Goal: Information Seeking & Learning: Learn about a topic

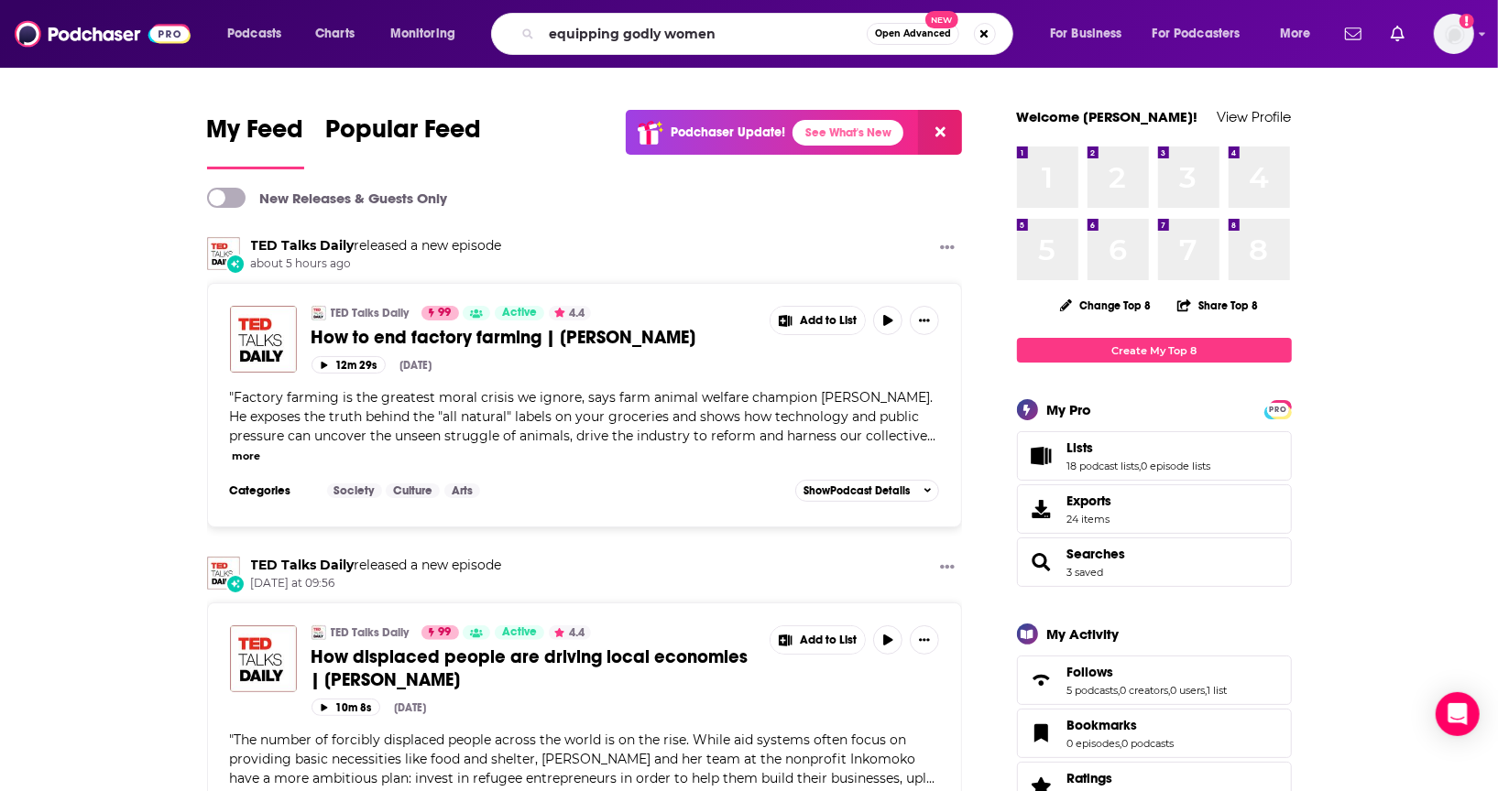
type input "equipping godly women"
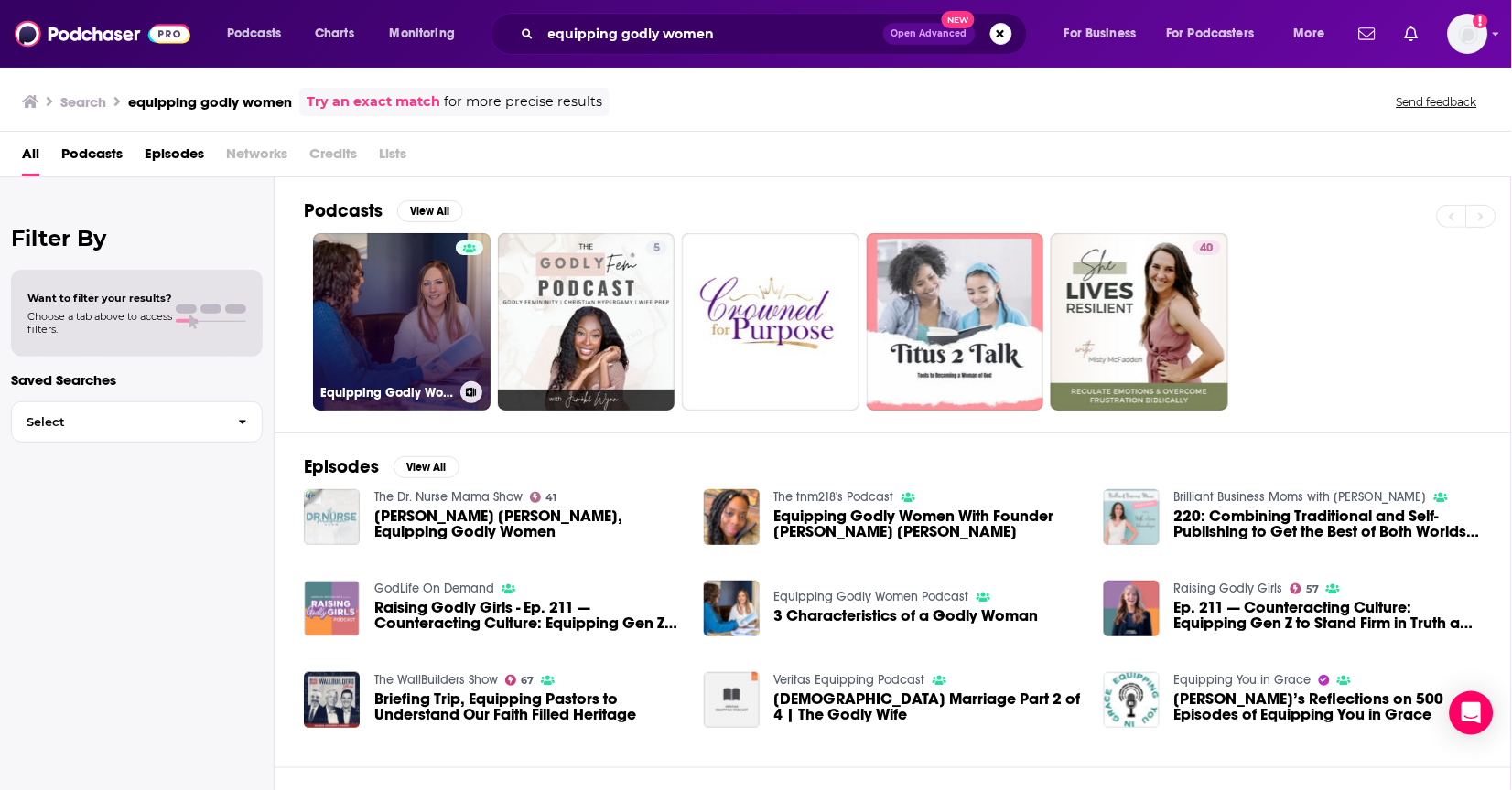
click at [416, 363] on link "Equipping Godly Women Podcast" at bounding box center [402, 323] width 178 height 178
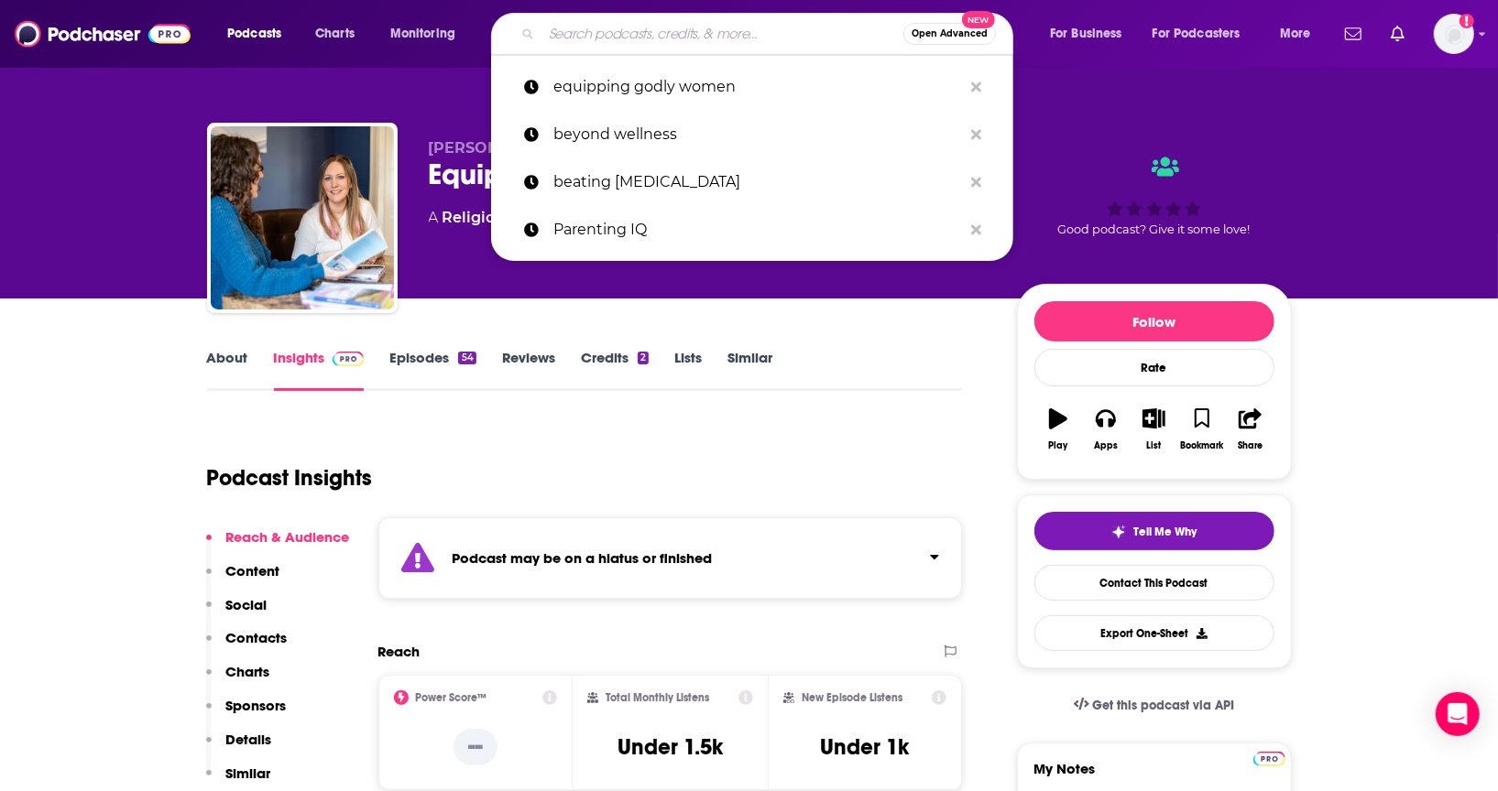
click at [628, 34] on input "Search podcasts, credits, & more..." at bounding box center [722, 33] width 362 height 29
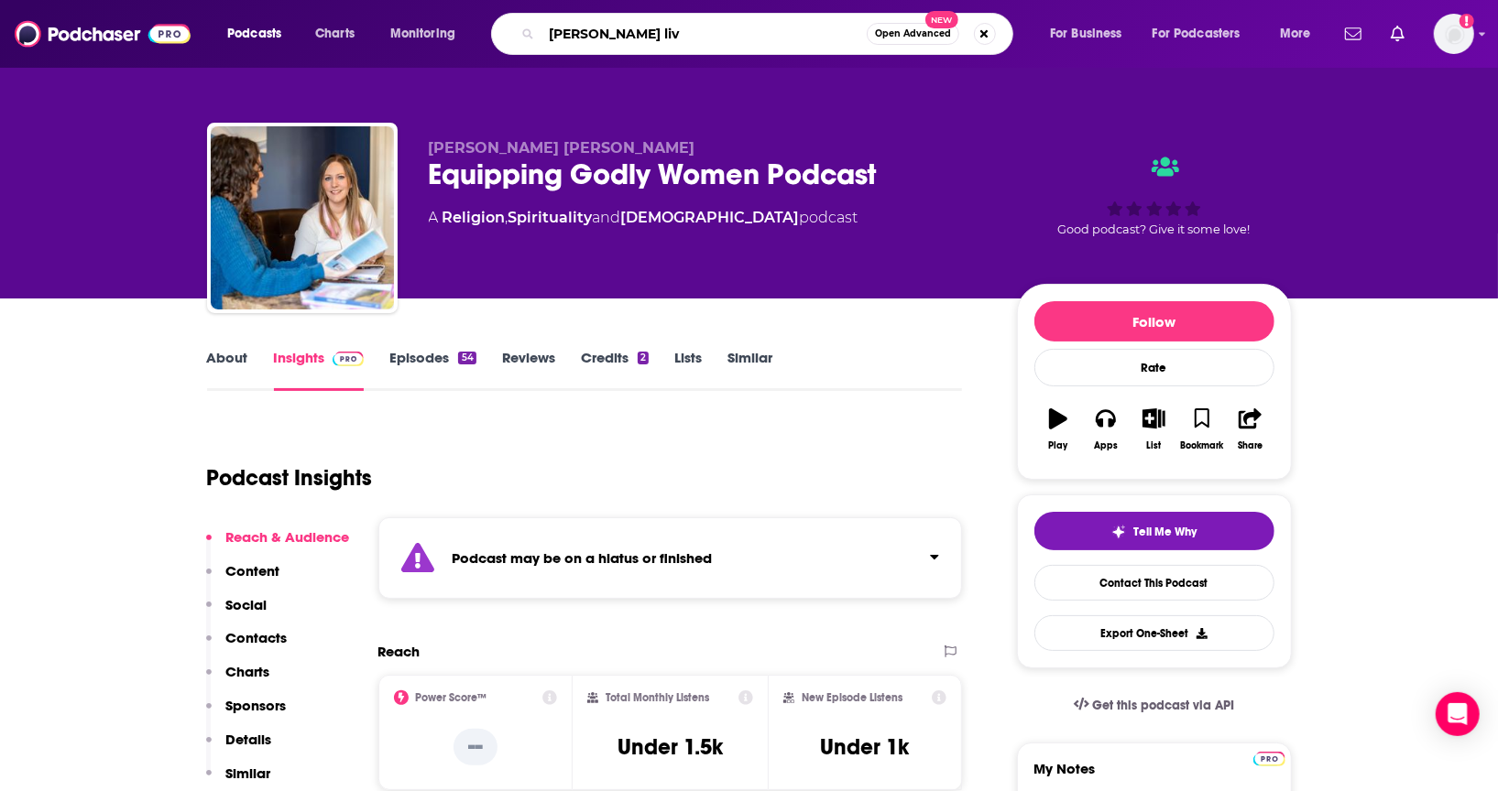
type input "[PERSON_NAME] live"
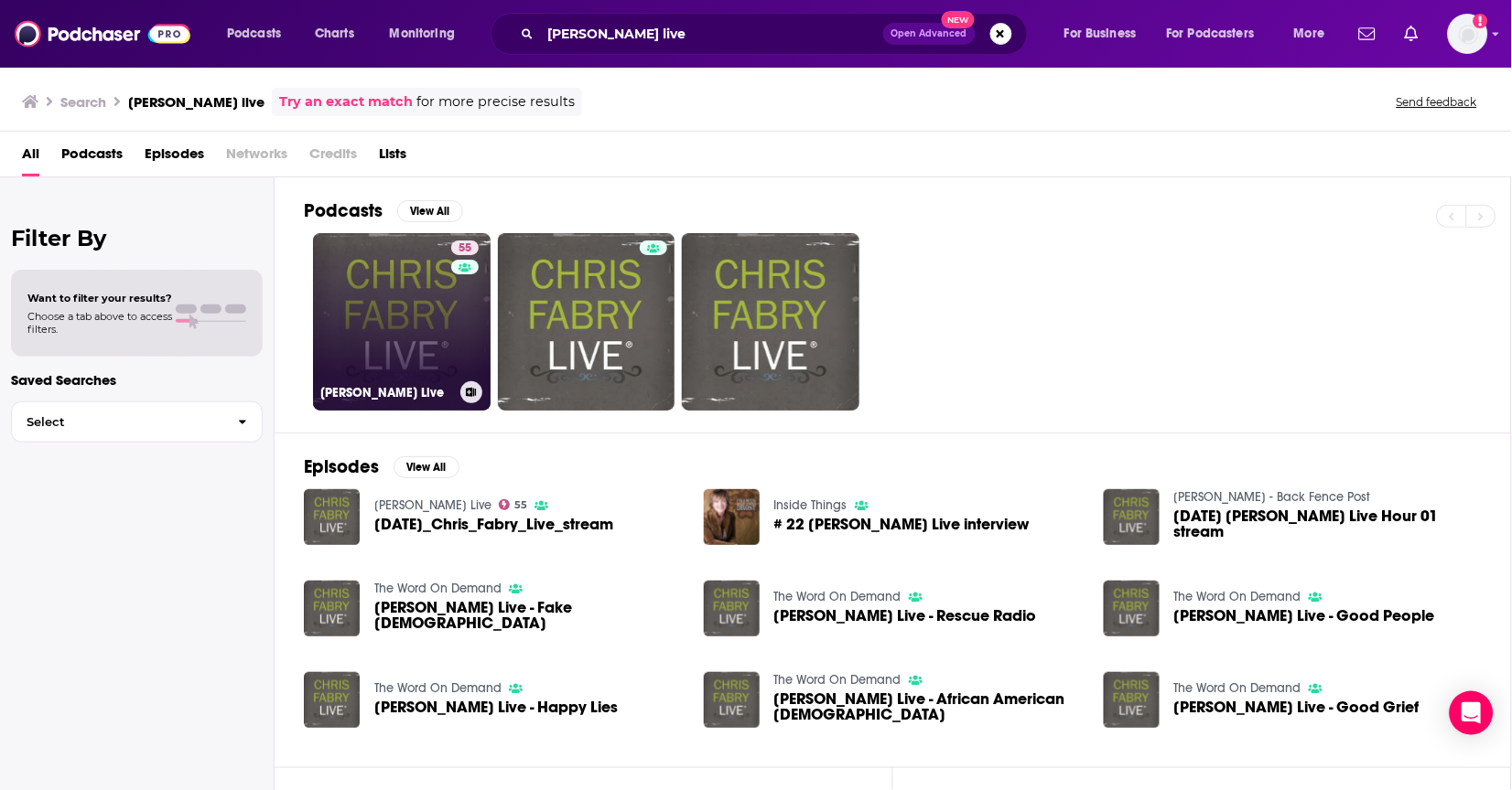
click at [395, 349] on link "55 [PERSON_NAME] Live" at bounding box center [402, 323] width 178 height 178
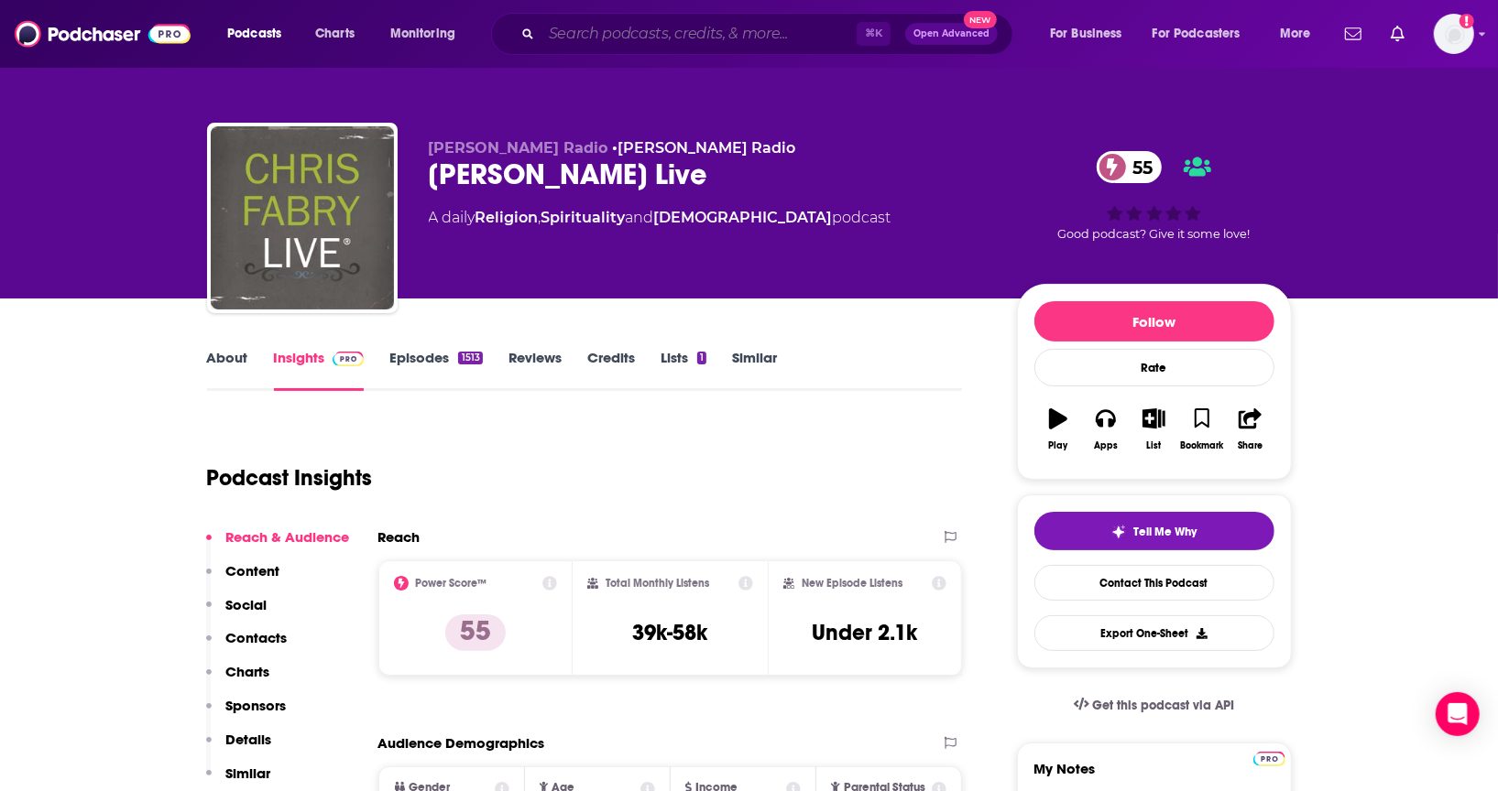
click at [777, 27] on input "Search podcasts, credits, & more..." at bounding box center [698, 33] width 315 height 29
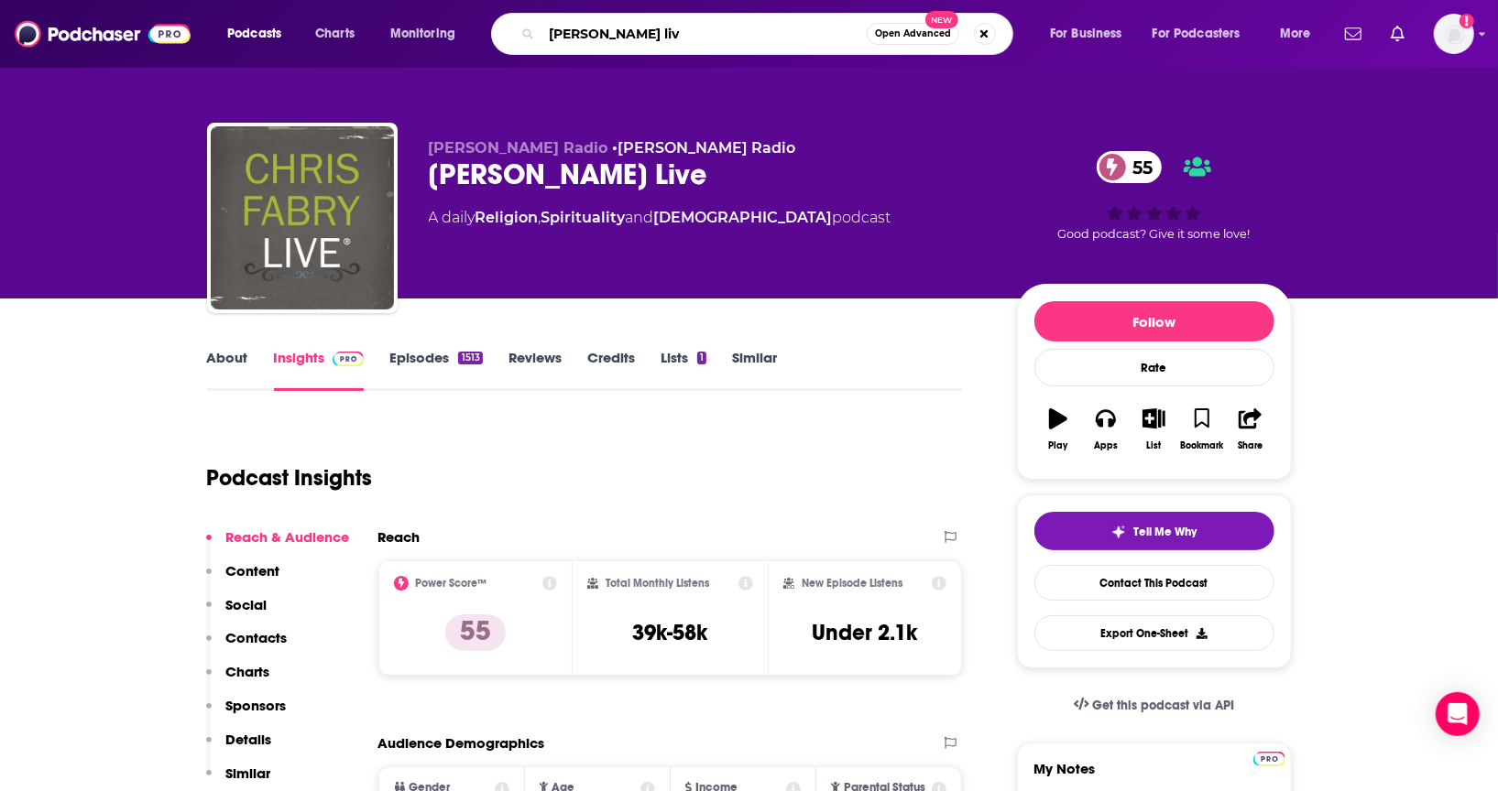
type input "[PERSON_NAME] live"
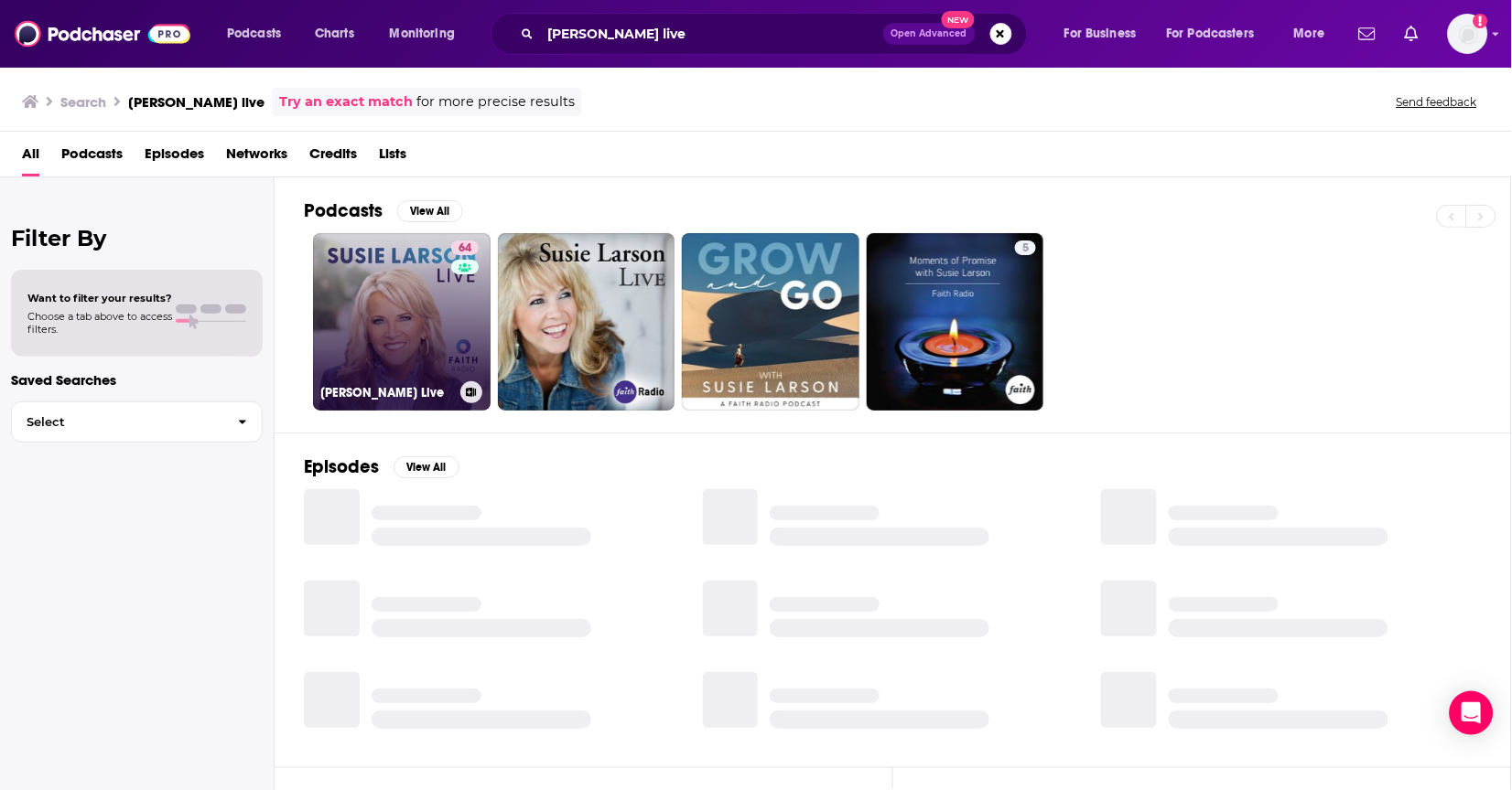
click at [387, 311] on link "64 [PERSON_NAME] Live" at bounding box center [402, 323] width 178 height 178
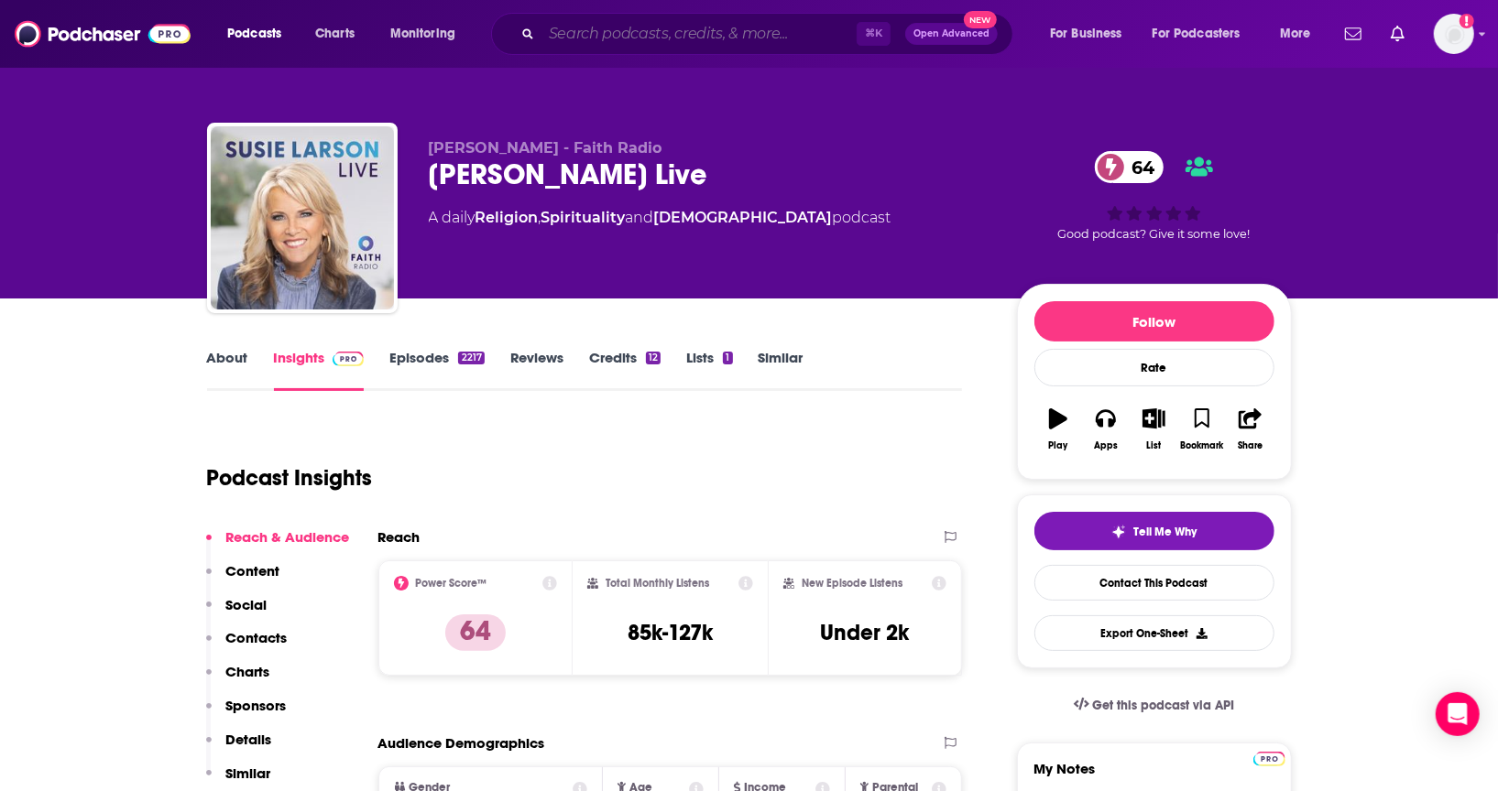
click at [701, 25] on input "Search podcasts, credits, & more..." at bounding box center [698, 33] width 315 height 29
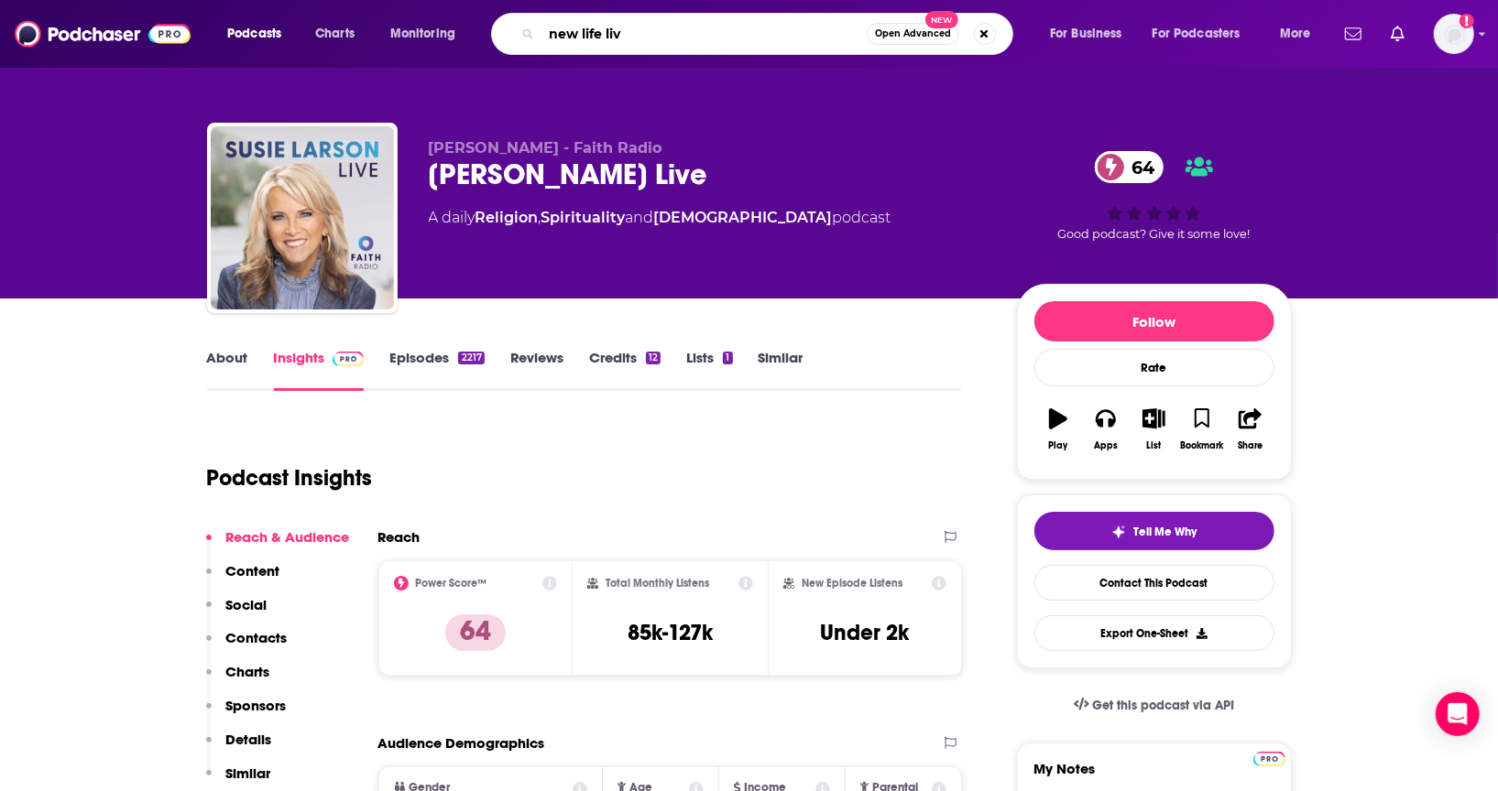
type input "new life live"
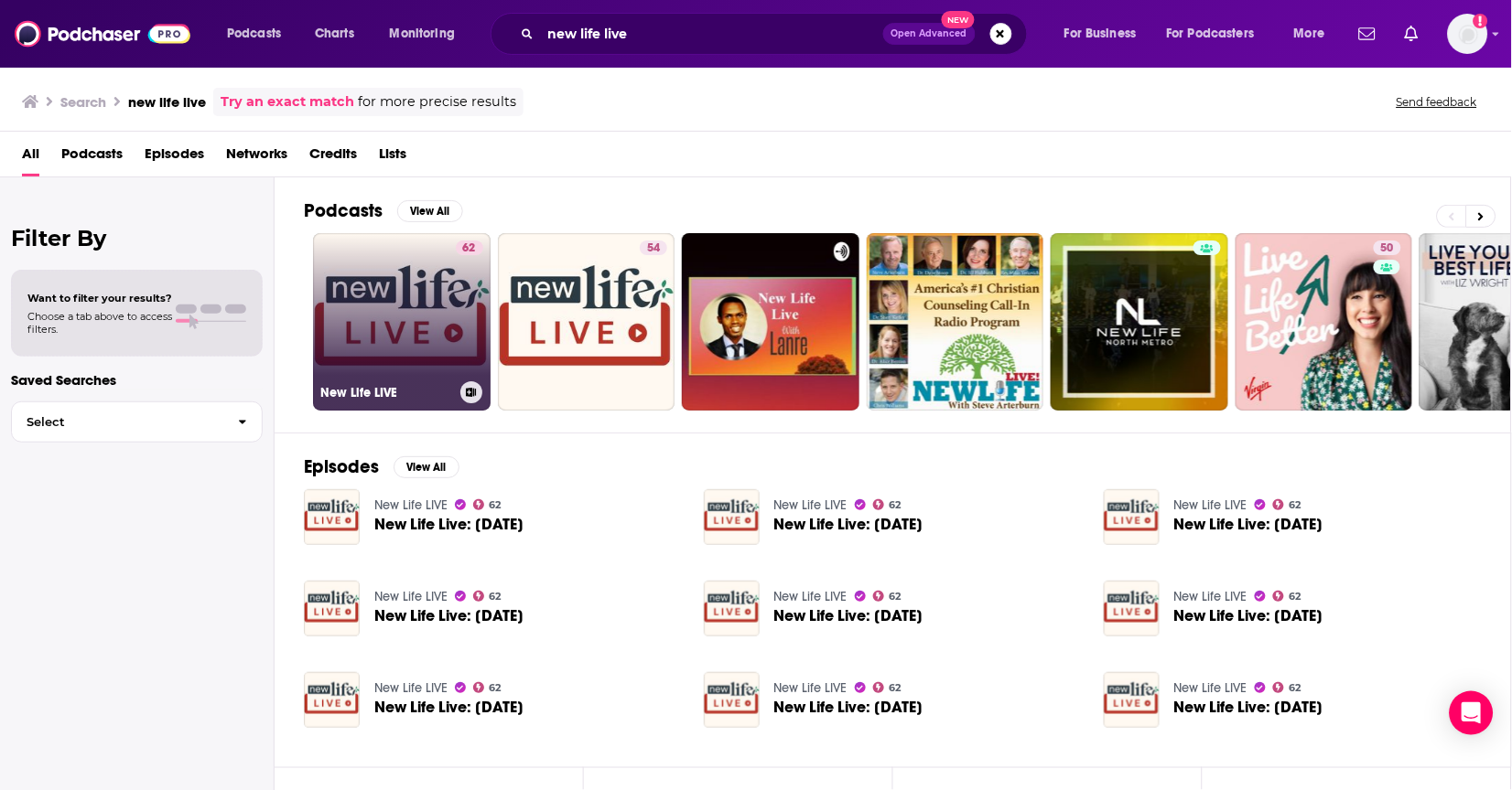
click at [417, 257] on link "62 New Life LIVE" at bounding box center [402, 323] width 178 height 178
